Goal: Check status: Check status

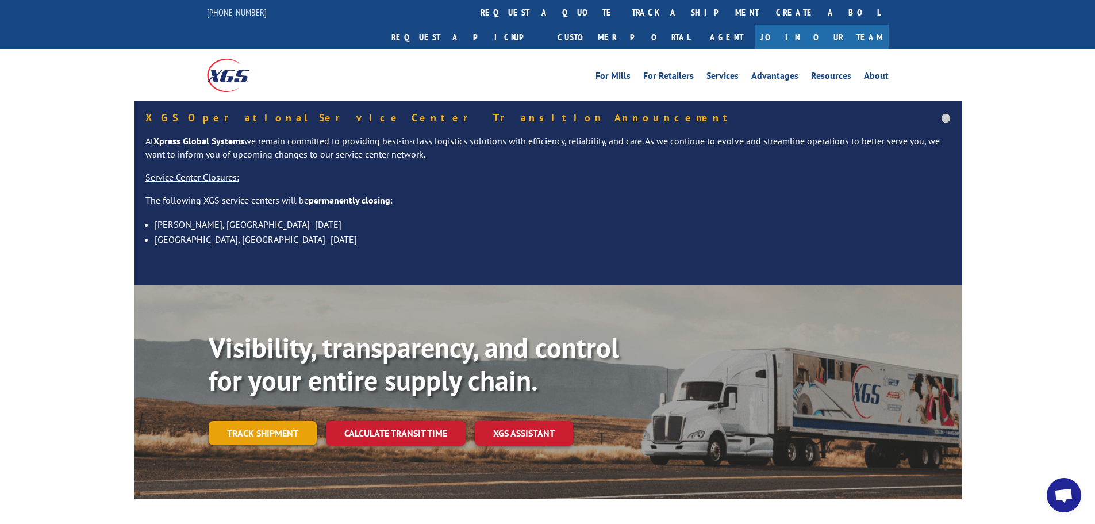
click at [255, 421] on link "Track shipment" at bounding box center [263, 433] width 108 height 24
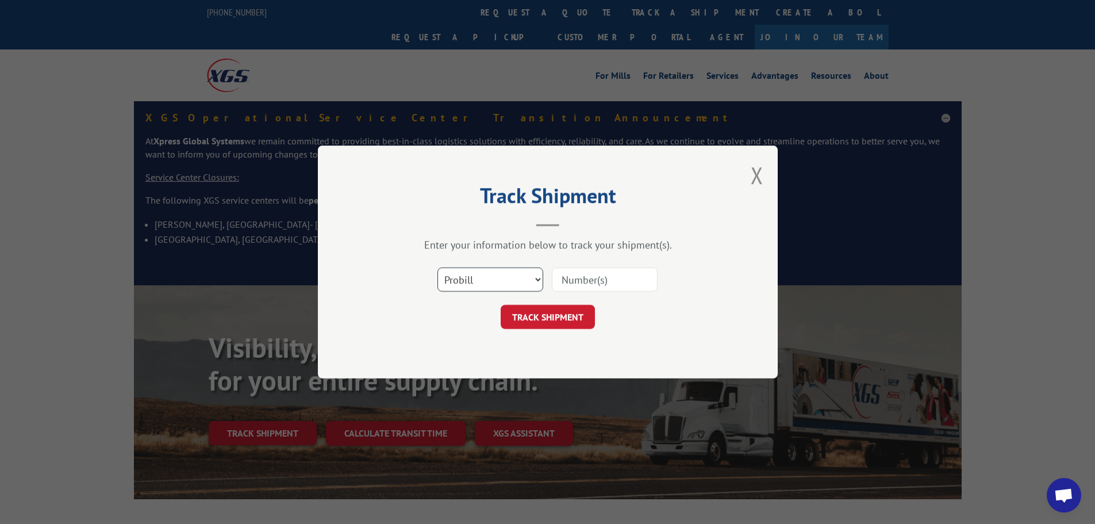
click at [515, 277] on select "Select category... Probill BOL PO" at bounding box center [490, 279] width 106 height 24
select select "bol"
click at [437, 267] on select "Select category... Probill BOL PO" at bounding box center [490, 279] width 106 height 24
click at [592, 276] on input at bounding box center [605, 279] width 106 height 24
type input "5984818"
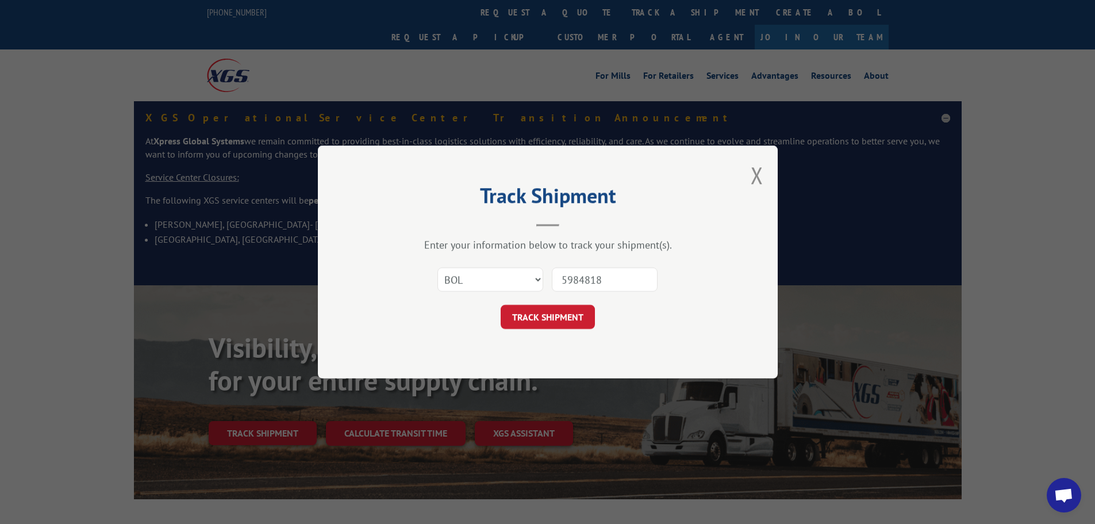
click button "TRACK SHIPMENT" at bounding box center [548, 317] width 94 height 24
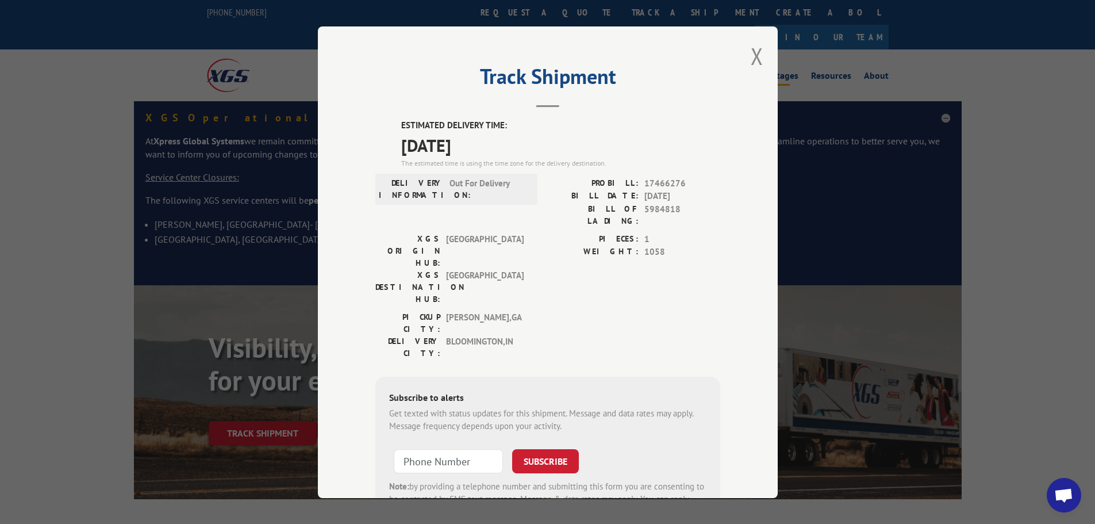
click at [751, 57] on button "Close modal" at bounding box center [757, 56] width 13 height 30
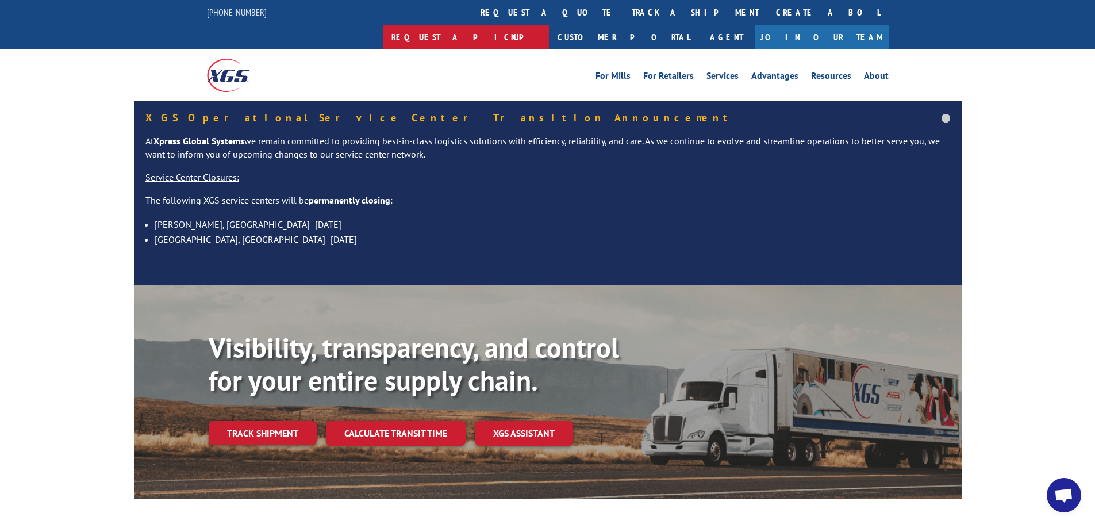
click at [549, 25] on link "Request a pickup" at bounding box center [466, 37] width 166 height 25
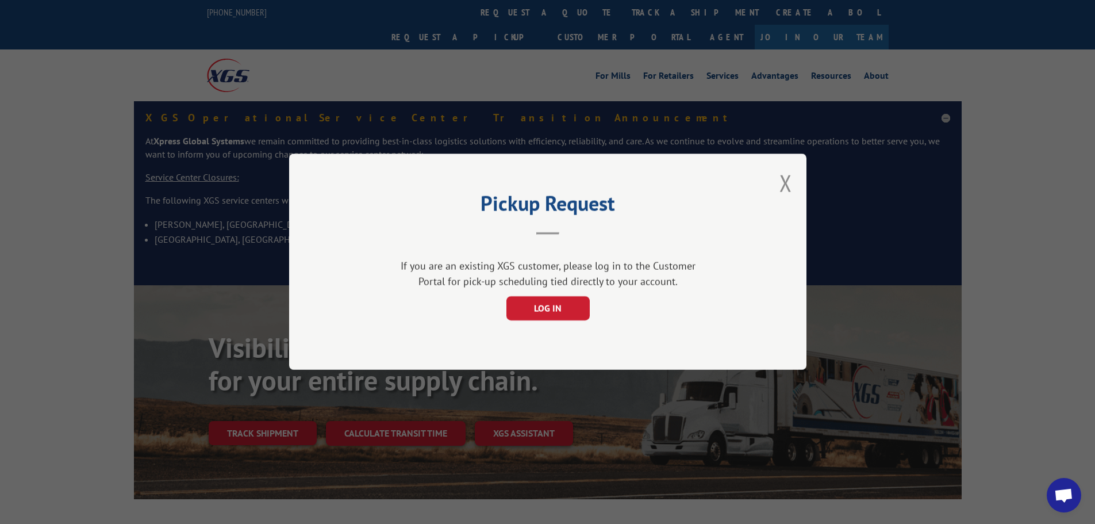
click at [778, 184] on div "Pickup Request If you are an existing XGS customer, please log in to the Custom…" at bounding box center [547, 261] width 517 height 216
click at [781, 182] on button "Close modal" at bounding box center [785, 183] width 13 height 30
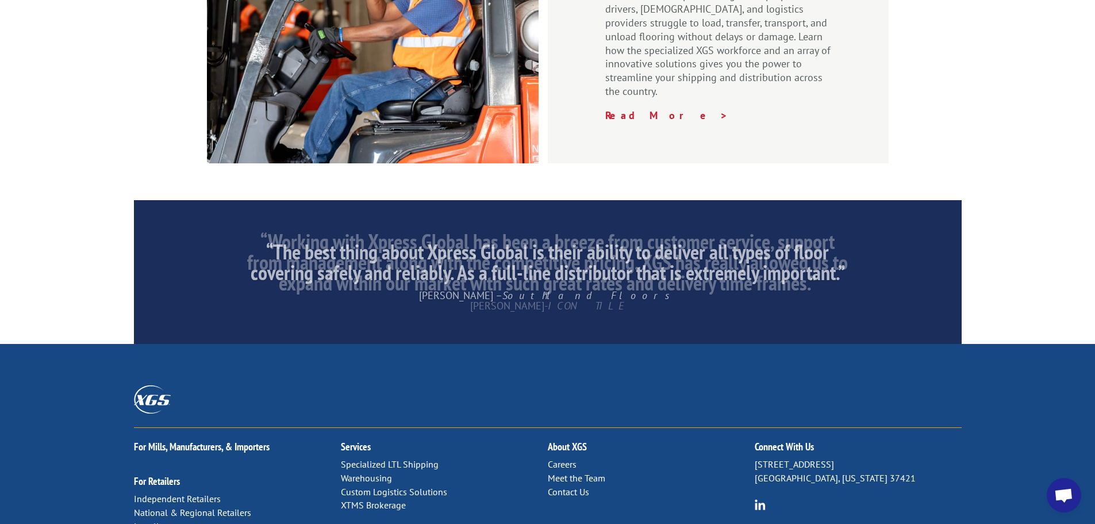
scroll to position [1927, 0]
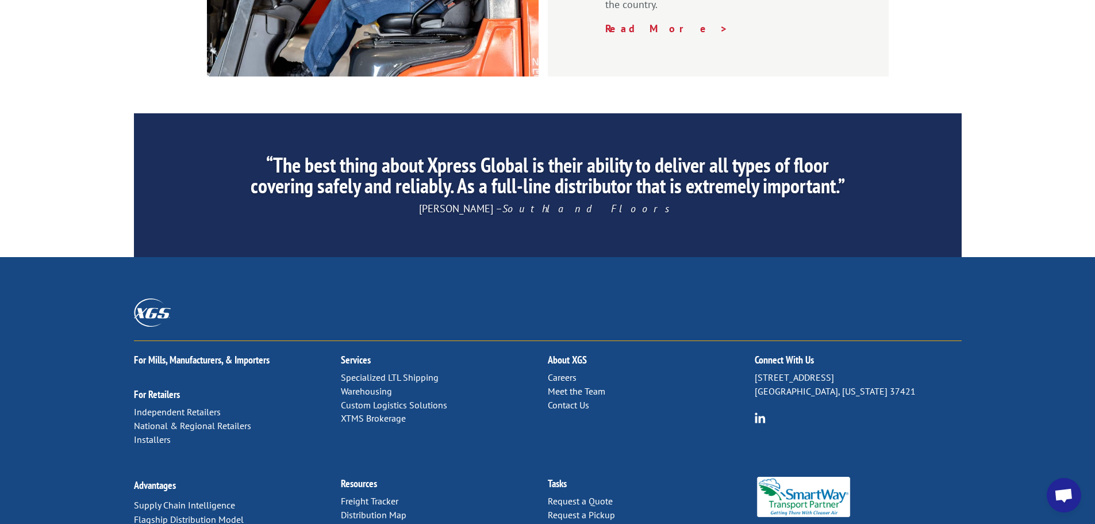
click at [560, 371] on p "Careers Meet the Team Contact Us" at bounding box center [651, 391] width 207 height 41
click at [560, 399] on link "Contact Us" at bounding box center [568, 404] width 41 height 11
